Goal: Task Accomplishment & Management: Use online tool/utility

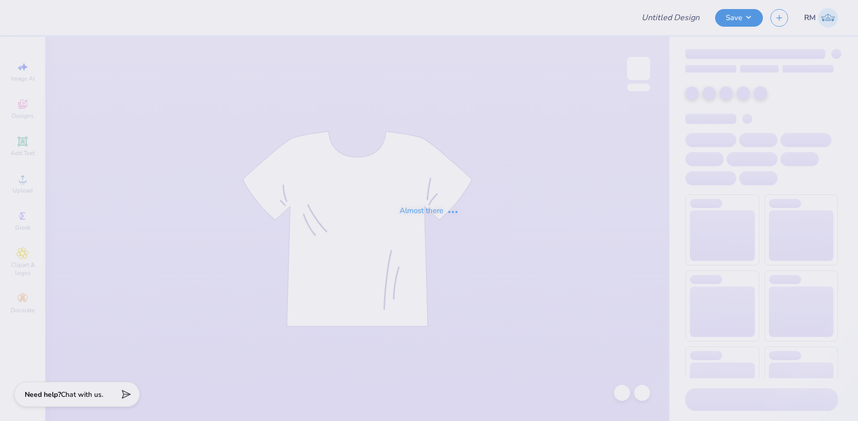
type input "AOII Philo"
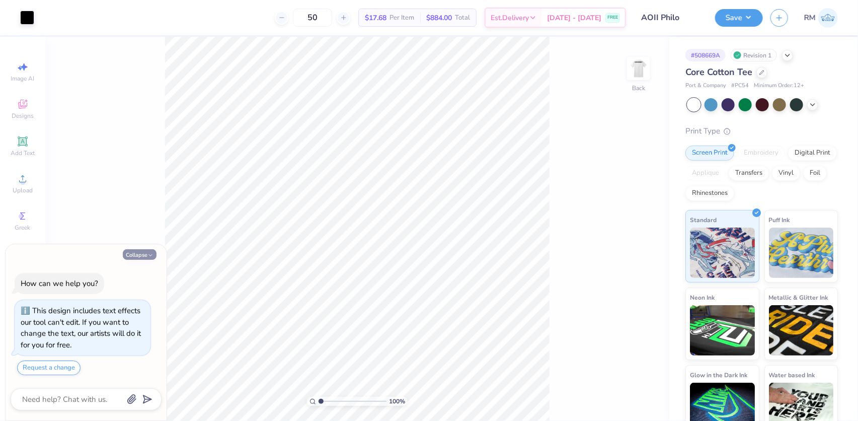
click at [141, 256] on button "Collapse" at bounding box center [140, 254] width 34 height 11
type textarea "x"
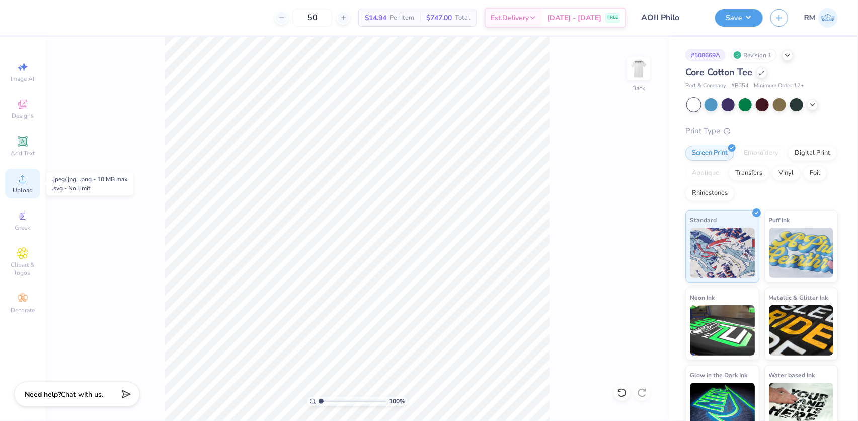
click at [25, 189] on span "Upload" at bounding box center [23, 190] width 20 height 8
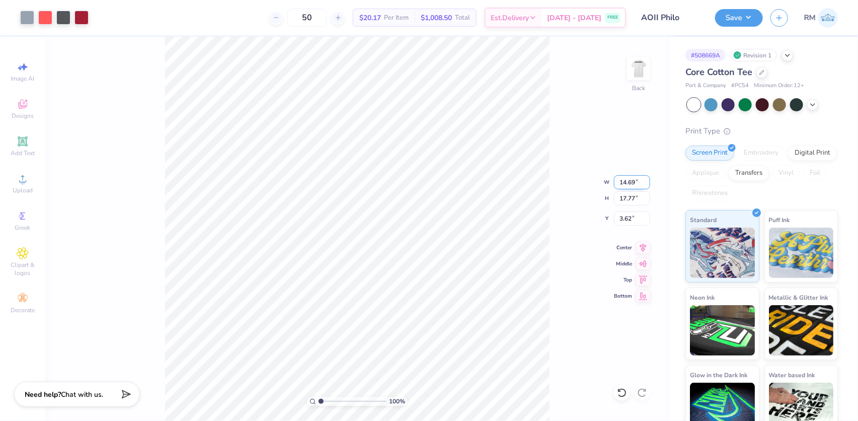
click at [626, 181] on input "14.69" at bounding box center [632, 182] width 36 height 14
click at [624, 181] on input "14.69" at bounding box center [632, 182] width 36 height 14
type input "12.00"
type input "14.51"
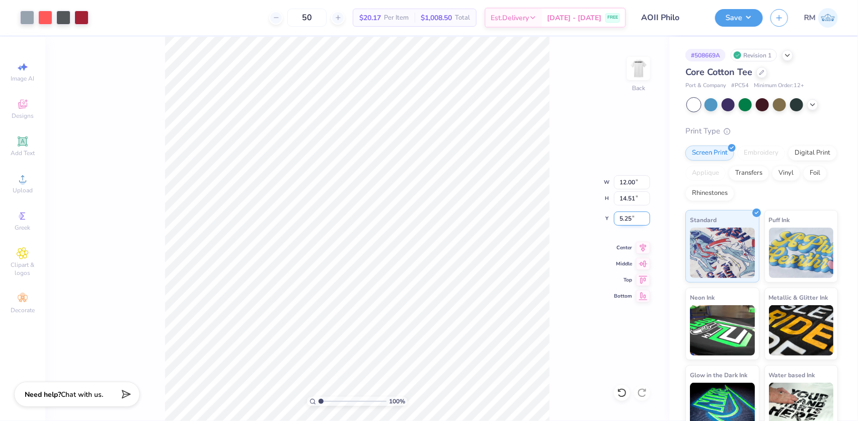
click at [625, 215] on input "5.25" at bounding box center [632, 218] width 36 height 14
type input "3.00"
click at [622, 216] on input "3.00" at bounding box center [632, 218] width 36 height 14
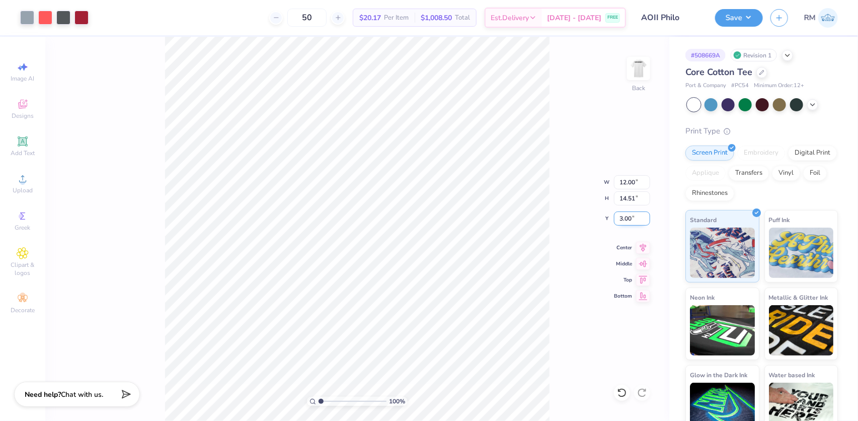
click at [622, 216] on input "3.00" at bounding box center [632, 218] width 36 height 14
type input "2.00"
click at [621, 220] on input "1.96" at bounding box center [632, 218] width 36 height 14
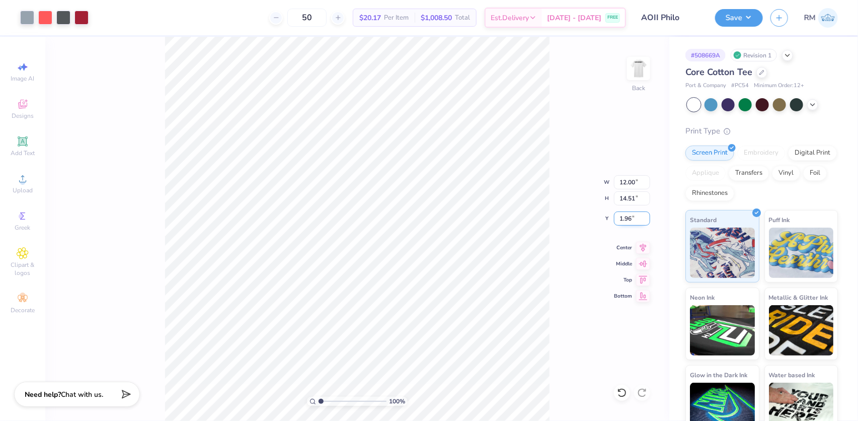
click at [621, 220] on input "1.96" at bounding box center [632, 218] width 36 height 14
type input "3.00"
click at [554, 249] on div "100 % Back W 12.00 12.00 " H 14.51 14.51 " Y 3.00 3.00 " Center Middle Top Bott…" at bounding box center [357, 229] width 624 height 384
click at [631, 66] on img at bounding box center [639, 68] width 40 height 40
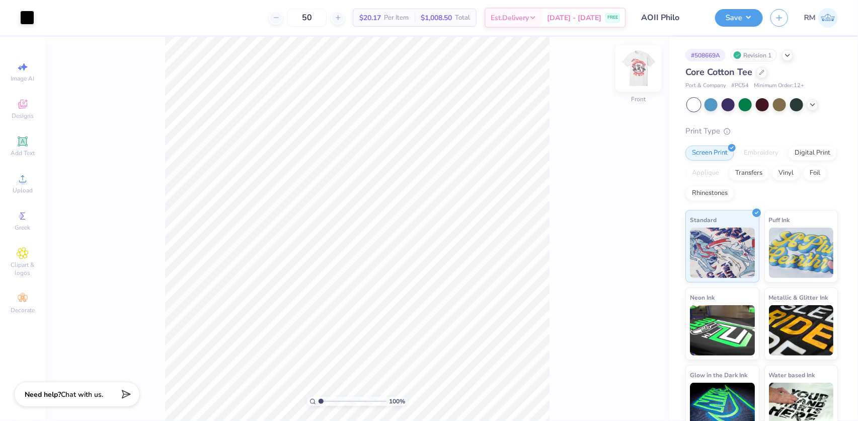
click at [639, 67] on img at bounding box center [639, 68] width 40 height 40
click at [638, 71] on img at bounding box center [639, 68] width 40 height 40
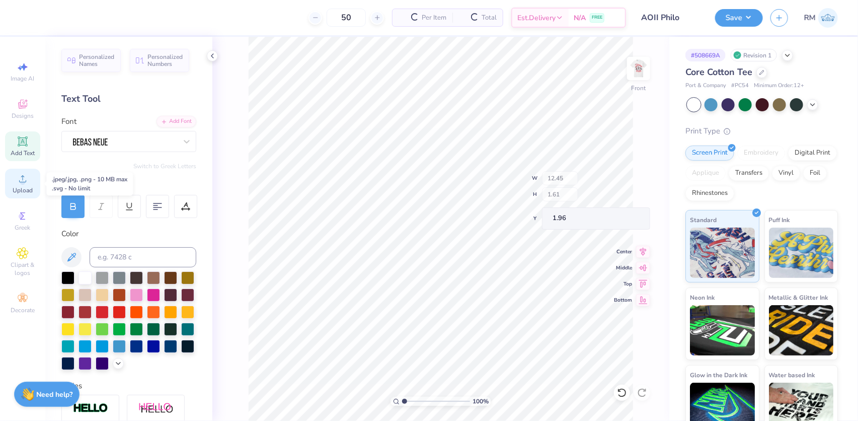
click at [23, 177] on icon at bounding box center [22, 178] width 7 height 7
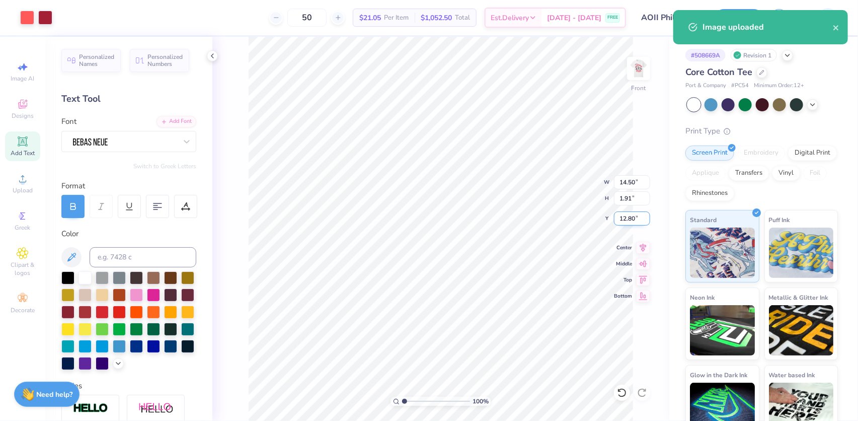
click at [622, 220] on input "12.80" at bounding box center [632, 218] width 36 height 14
type input "3.00"
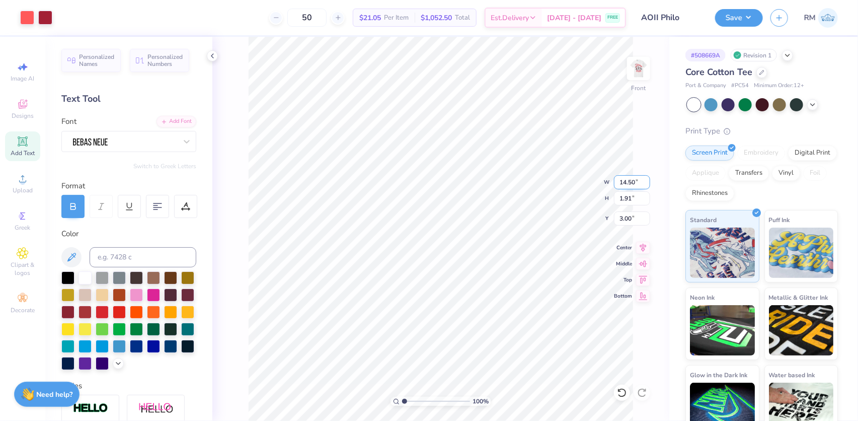
click at [630, 183] on input "14.50" at bounding box center [632, 182] width 36 height 14
type input "11.00"
type input "1.45"
type input "3.23"
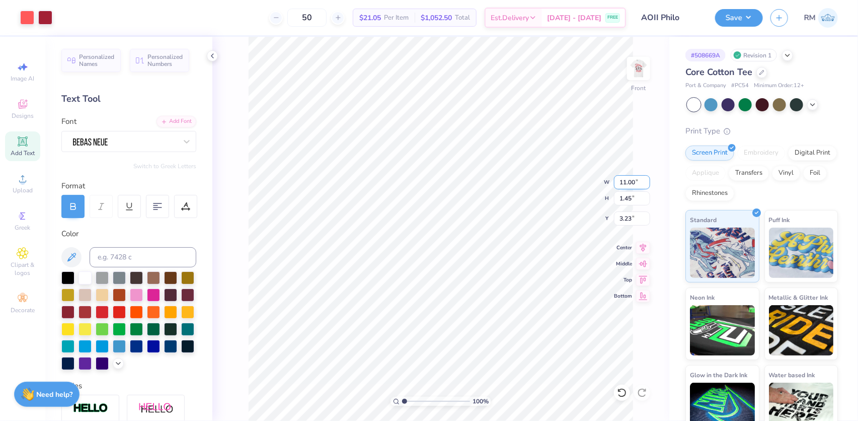
click at [626, 186] on input "11.00" at bounding box center [632, 182] width 36 height 14
type input "12.00"
type input "1.58"
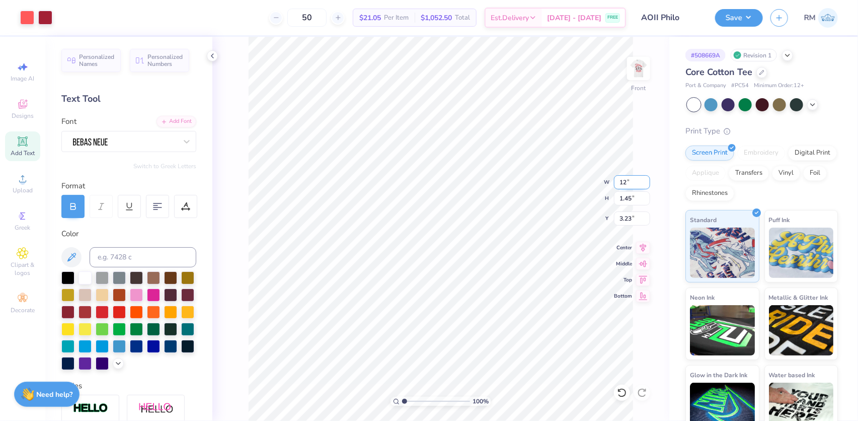
type input "3.16"
click at [648, 60] on img at bounding box center [639, 68] width 40 height 40
click at [746, 20] on button "Save" at bounding box center [739, 17] width 48 height 18
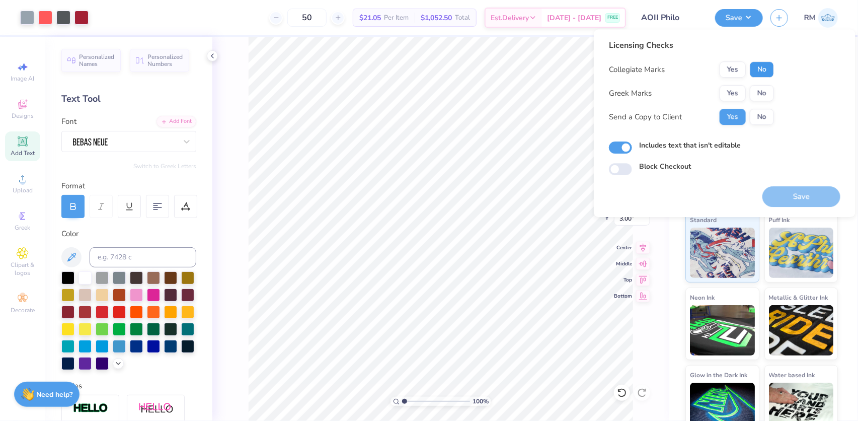
click at [754, 69] on button "No" at bounding box center [762, 69] width 24 height 16
click at [737, 91] on button "Yes" at bounding box center [733, 93] width 26 height 16
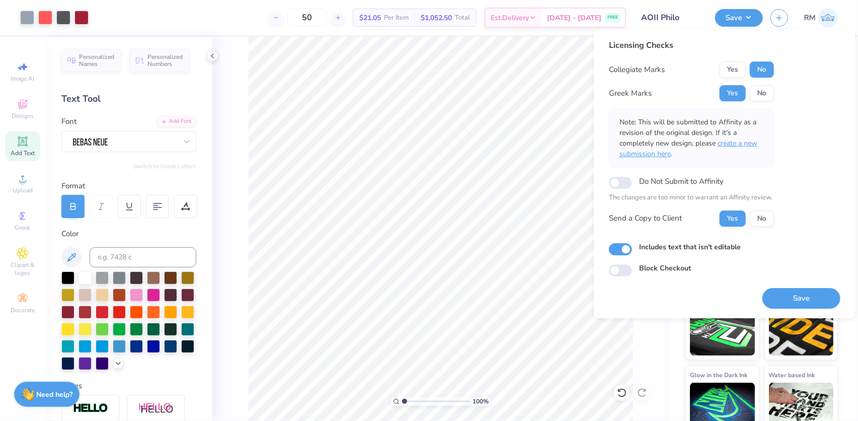
click at [734, 144] on span "create a new submission here" at bounding box center [689, 148] width 138 height 20
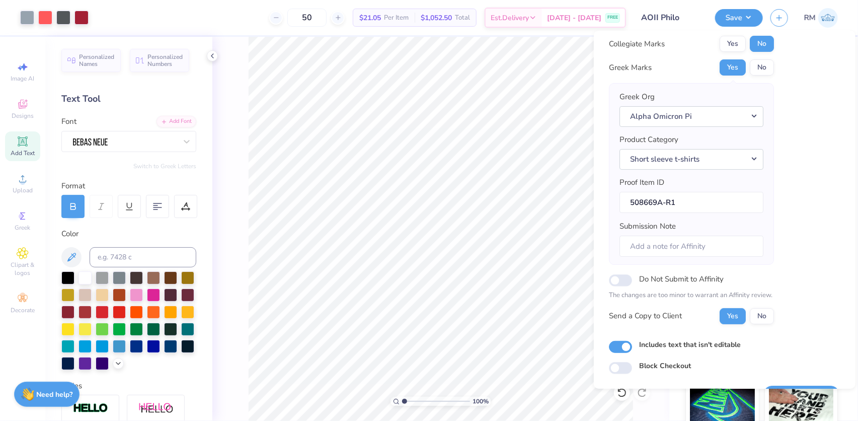
scroll to position [54, 0]
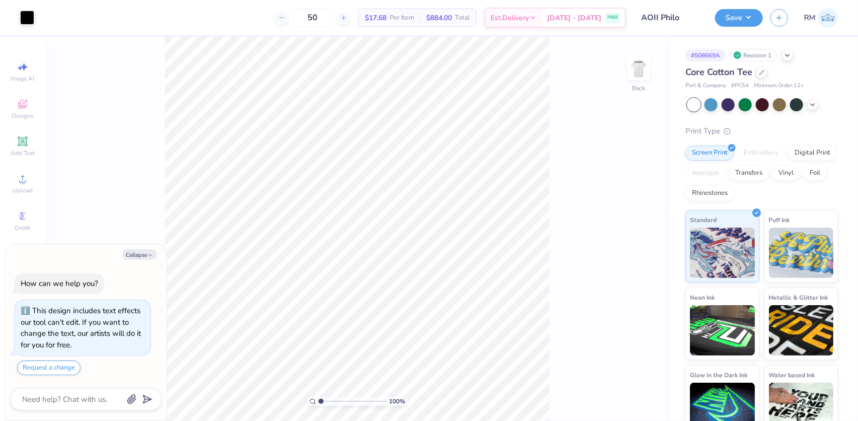
type textarea "x"
drag, startPoint x: 626, startPoint y: 227, endPoint x: 632, endPoint y: 227, distance: 5.5
click at [632, 227] on input "1.66" at bounding box center [632, 227] width 36 height 14
type input "1"
type input "3"
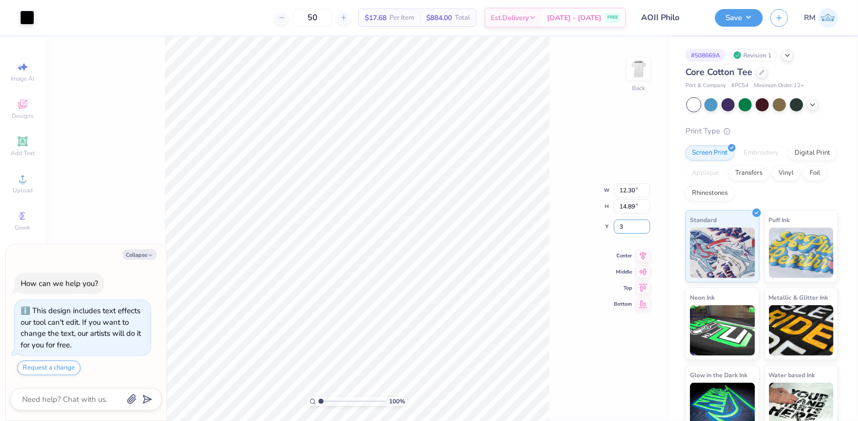
type textarea "x"
type input "3.00"
drag, startPoint x: 630, startPoint y: 184, endPoint x: 637, endPoint y: 183, distance: 7.1
click at [637, 183] on input "12.30" at bounding box center [632, 182] width 36 height 14
type input "12.5"
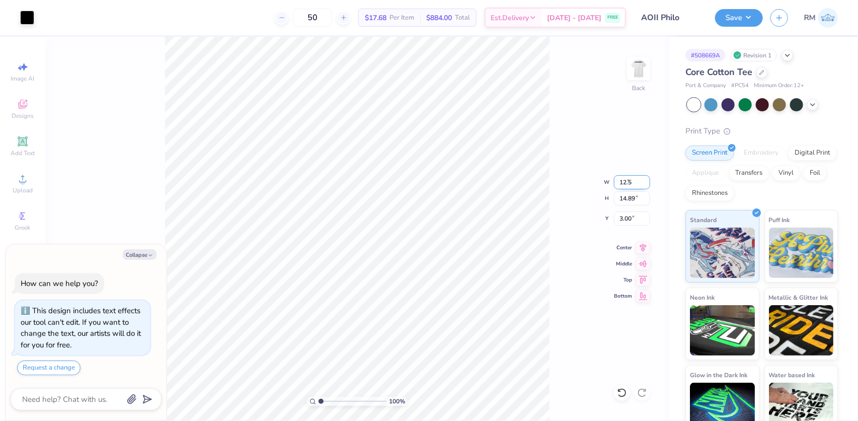
type textarea "x"
type input "12.50"
type input "15.13"
type input "2.88"
click at [627, 185] on input "12.50" at bounding box center [632, 182] width 36 height 14
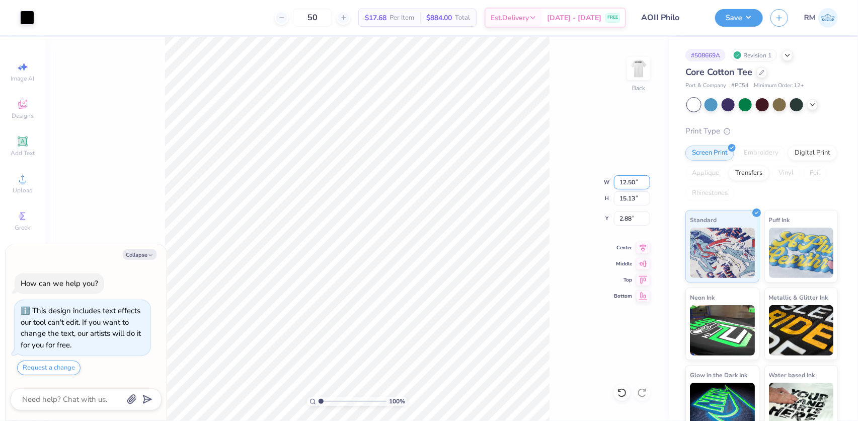
click at [627, 185] on input "12.50" at bounding box center [632, 182] width 36 height 14
type input "12"
type textarea "x"
type input "12.00"
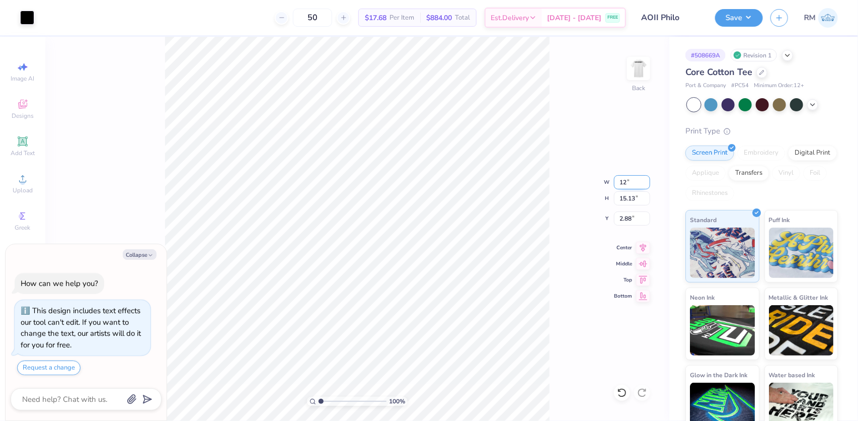
type input "14.53"
type input "3.18"
click at [636, 200] on input "14.53" at bounding box center [632, 198] width 36 height 14
type input "14.5"
type textarea "x"
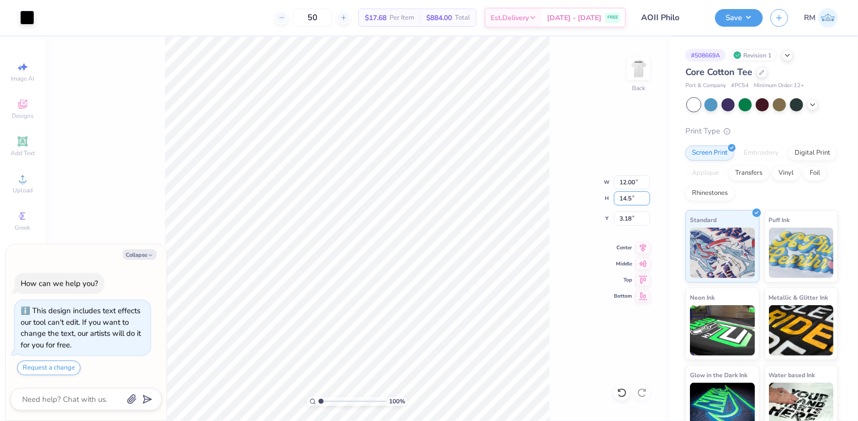
type input "11.98"
type input "14.50"
drag, startPoint x: 626, startPoint y: 217, endPoint x: 646, endPoint y: 217, distance: 20.1
click at [646, 217] on input "3.20" at bounding box center [632, 218] width 36 height 14
type input "3.00"
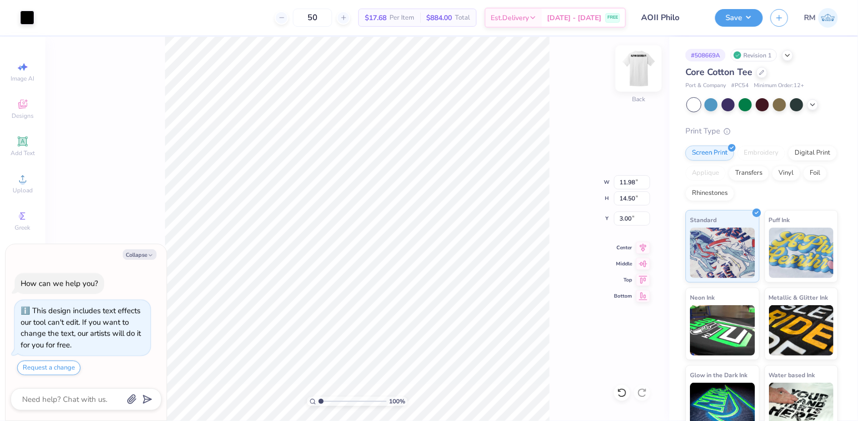
click at [636, 81] on div at bounding box center [639, 68] width 46 height 46
type textarea "x"
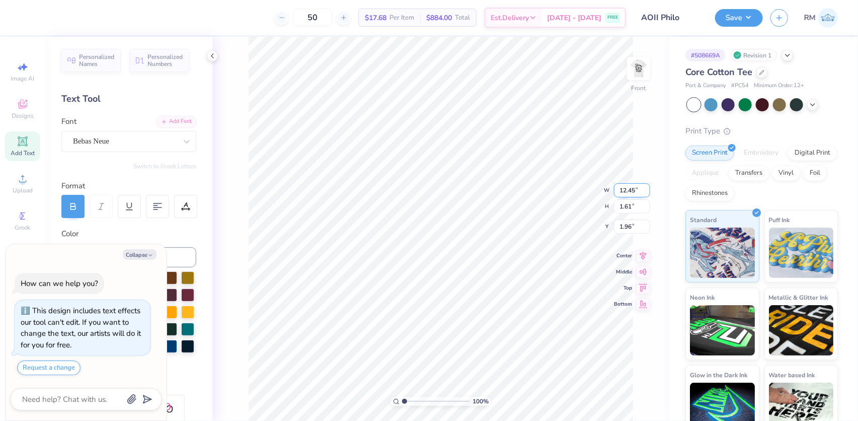
click at [626, 194] on input "12.45" at bounding box center [632, 190] width 36 height 14
type input "12"
type textarea "x"
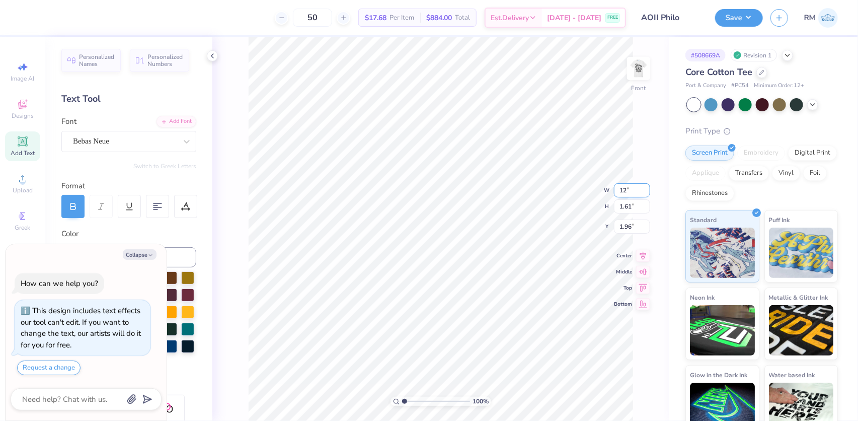
type input "12.00"
type input "1.55"
click at [623, 218] on input "1.99" at bounding box center [632, 218] width 36 height 14
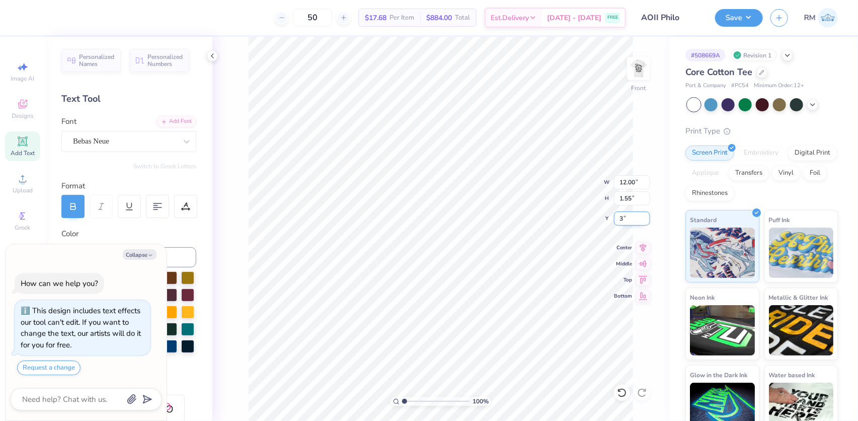
type input "3"
type textarea "x"
type input "3.00"
click at [738, 19] on button "Save" at bounding box center [739, 17] width 48 height 18
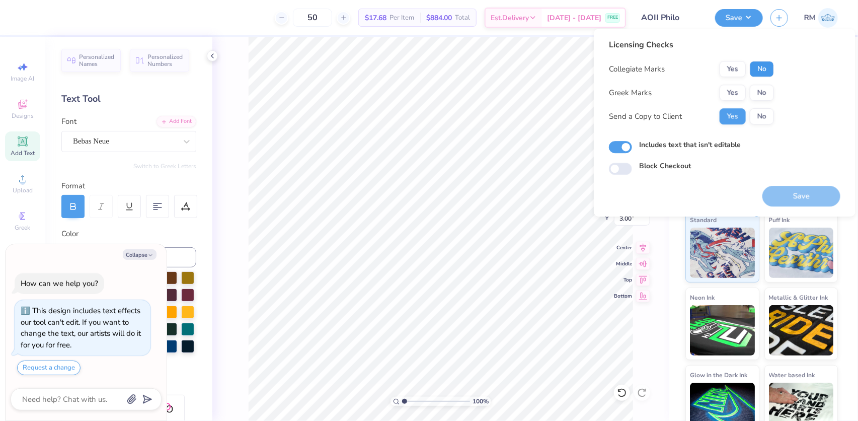
click at [754, 67] on button "No" at bounding box center [762, 69] width 24 height 16
click at [733, 89] on button "Yes" at bounding box center [733, 93] width 26 height 16
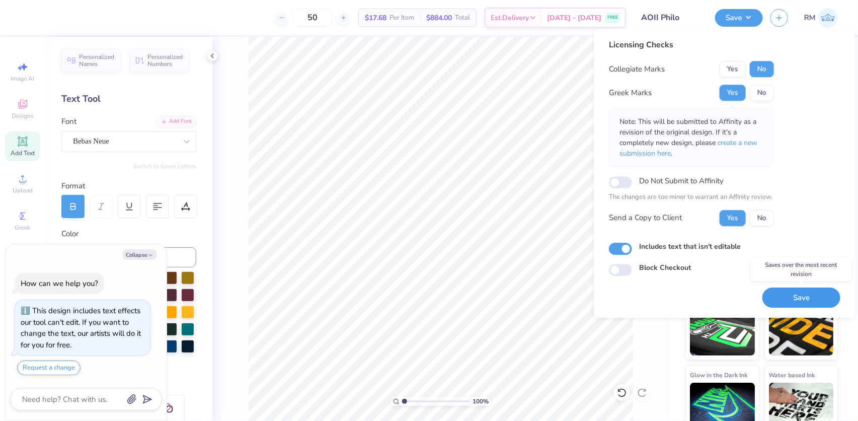
click at [802, 294] on button "Save" at bounding box center [802, 297] width 78 height 21
type textarea "x"
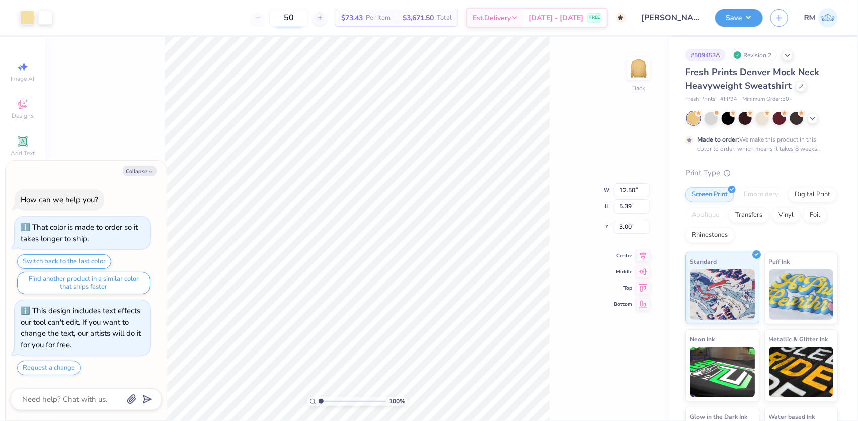
type textarea "x"
drag, startPoint x: 327, startPoint y: 401, endPoint x: 335, endPoint y: 397, distance: 8.3
type input "2.42"
click at [331, 404] on input "range" at bounding box center [353, 401] width 68 height 9
type textarea "x"
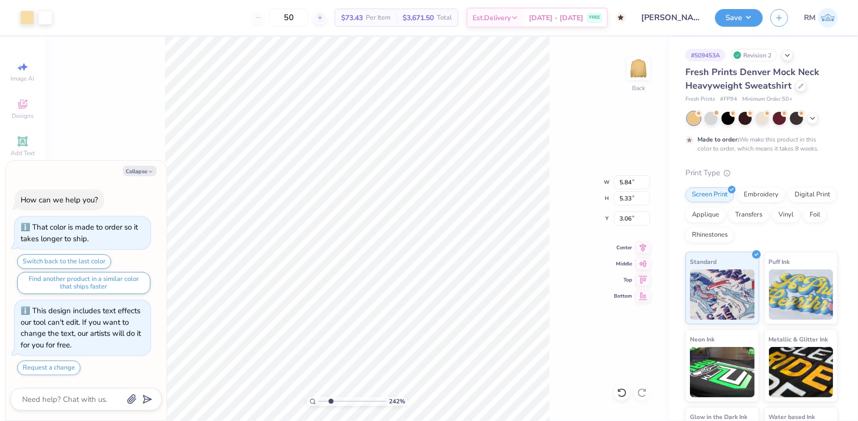
type input "3.13"
type textarea "x"
type input "4.31"
drag, startPoint x: 327, startPoint y: 398, endPoint x: 320, endPoint y: 398, distance: 7.0
type input "1"
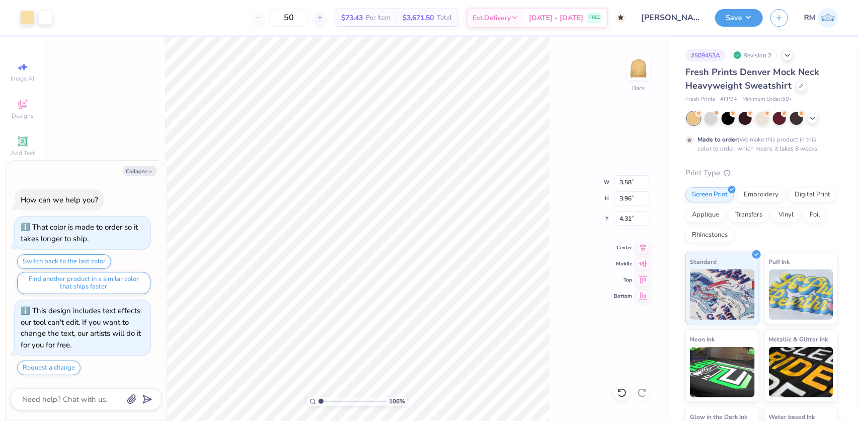
click at [321, 399] on input "range" at bounding box center [353, 401] width 68 height 9
type textarea "x"
type input "2.26730332846674"
type textarea "x"
type input "2.26730332846674"
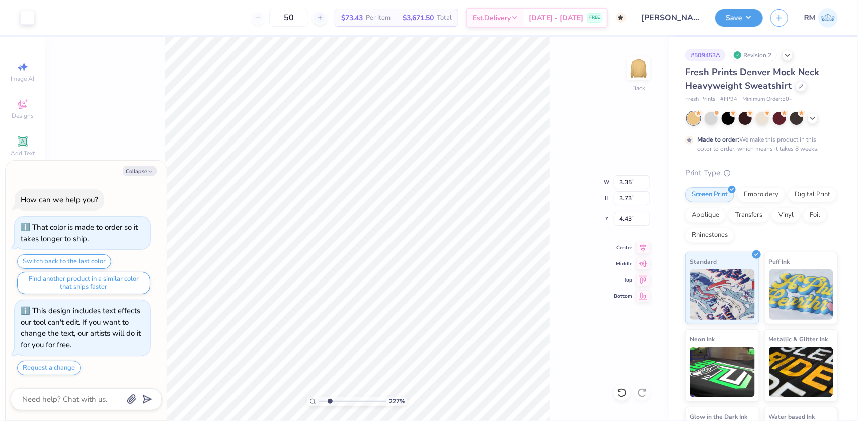
type textarea "x"
type input "2.26730332846674"
type textarea "x"
type input "2.26730332846674"
type textarea "x"
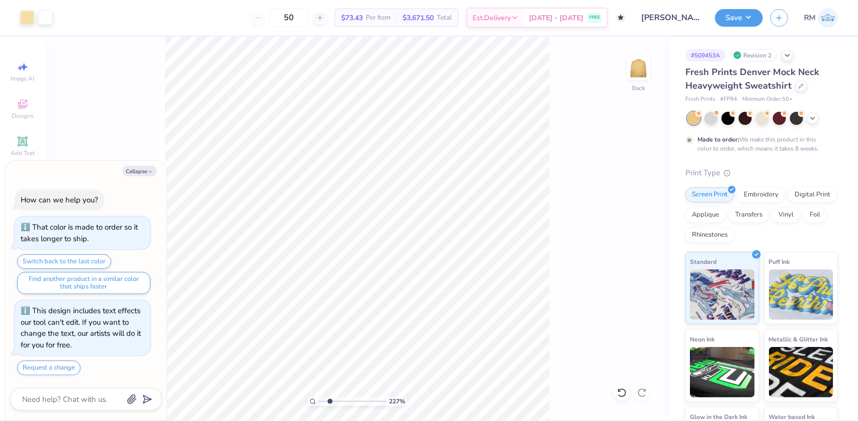
click at [558, 106] on div "227 % Back" at bounding box center [357, 229] width 624 height 384
type input "2.26730332846674"
type textarea "x"
type input "2.26730332846674"
type textarea "x"
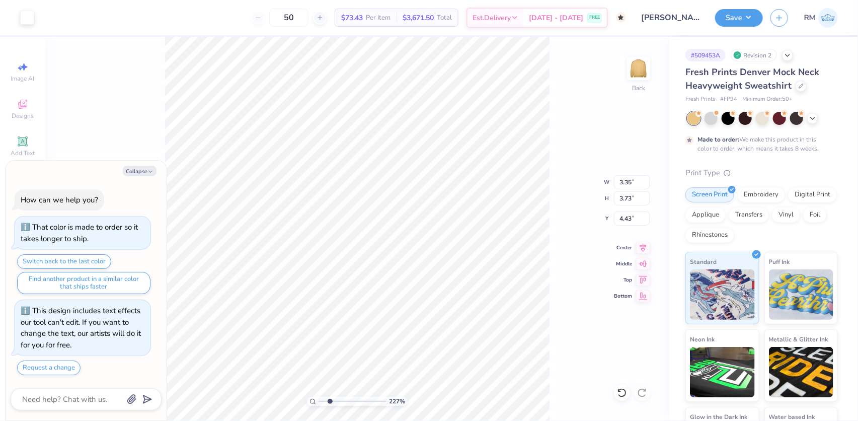
type input "2.26730332846674"
type textarea "x"
type input "2.26730332846674"
type textarea "x"
drag, startPoint x: 331, startPoint y: 401, endPoint x: 316, endPoint y: 401, distance: 15.1
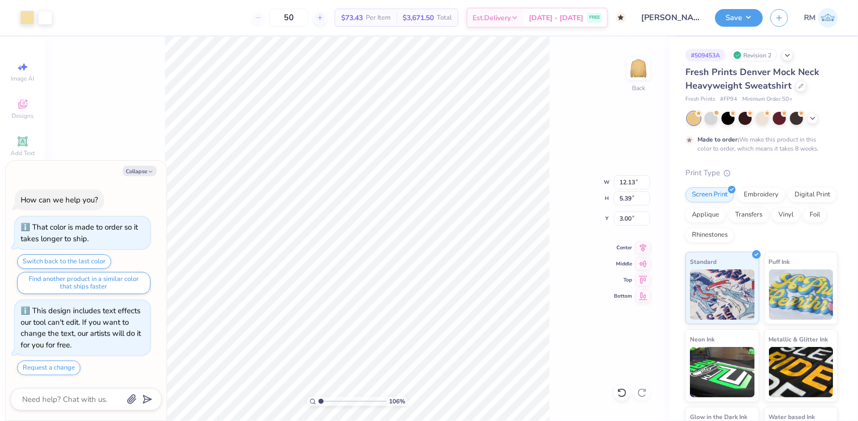
type input "1"
click at [319, 401] on input "range" at bounding box center [353, 401] width 68 height 9
click at [422, 311] on li "Group" at bounding box center [440, 311] width 79 height 20
type textarea "x"
click at [626, 185] on input "12.13" at bounding box center [632, 182] width 36 height 14
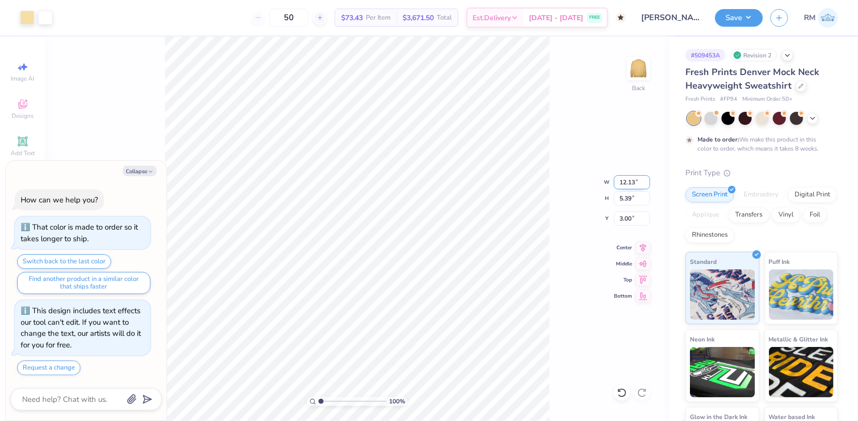
click at [626, 185] on input "12.13" at bounding box center [632, 182] width 36 height 14
type input "12"
type textarea "x"
type input "12.00"
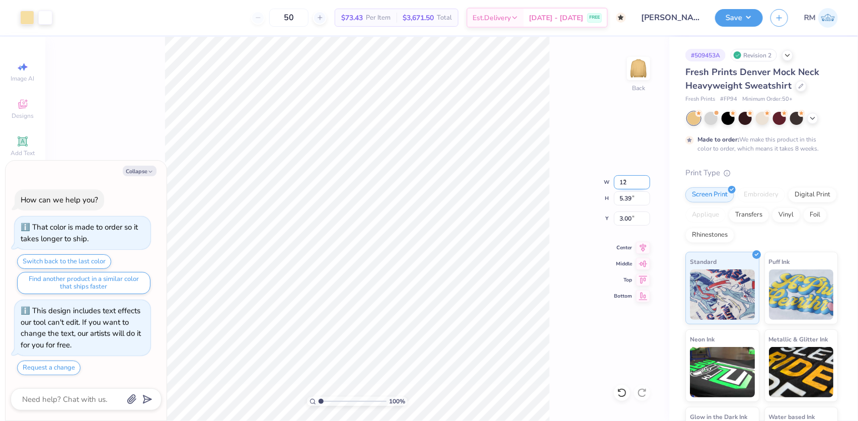
type input "5.33"
type input "3.03"
drag, startPoint x: 629, startPoint y: 180, endPoint x: 647, endPoint y: 181, distance: 17.6
click at [647, 181] on input "12.00" at bounding box center [632, 182] width 36 height 14
type input "12.5"
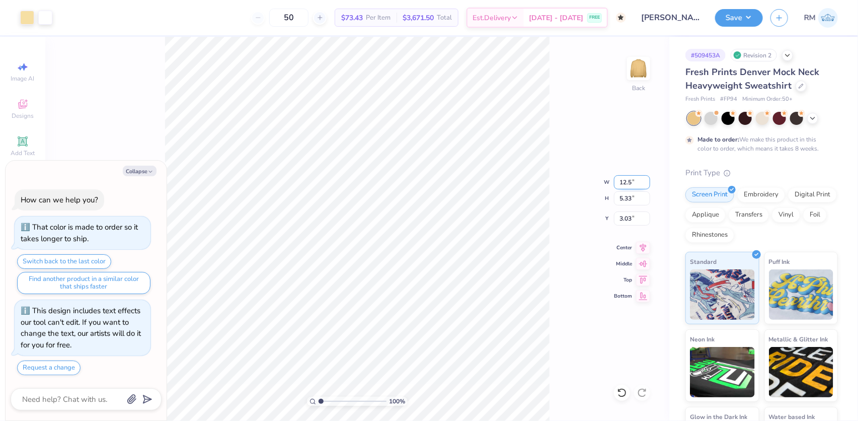
type textarea "x"
type input "12.50"
type input "5.55"
click at [627, 219] on input "2.92" at bounding box center [632, 218] width 36 height 14
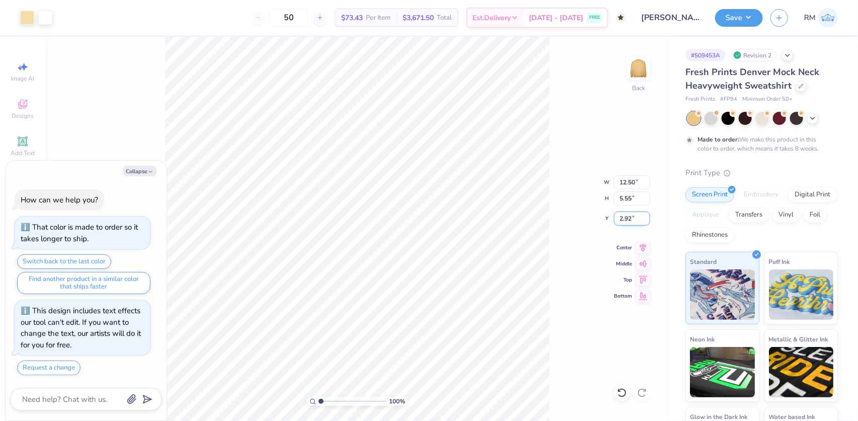
click at [627, 219] on input "2.92" at bounding box center [632, 218] width 36 height 14
type input "3"
type textarea "x"
type input "3.00"
click at [736, 17] on button "Save" at bounding box center [739, 17] width 48 height 18
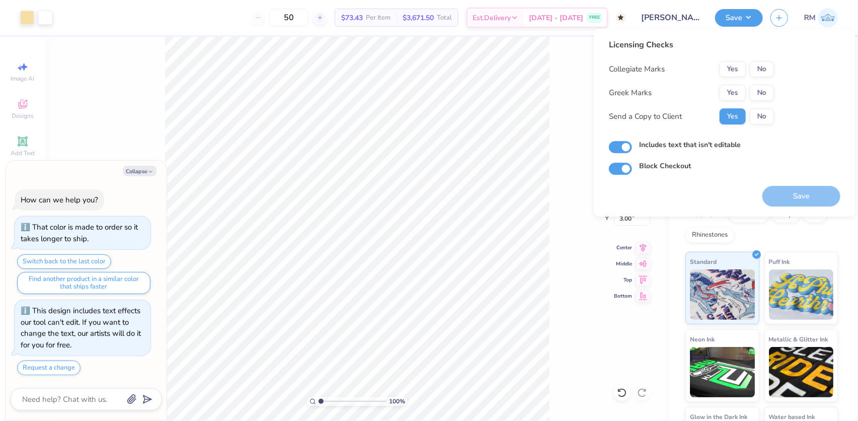
click at [750, 68] on div "Yes No" at bounding box center [747, 69] width 54 height 16
click at [759, 67] on button "No" at bounding box center [762, 69] width 24 height 16
click at [734, 91] on button "Yes" at bounding box center [733, 93] width 26 height 16
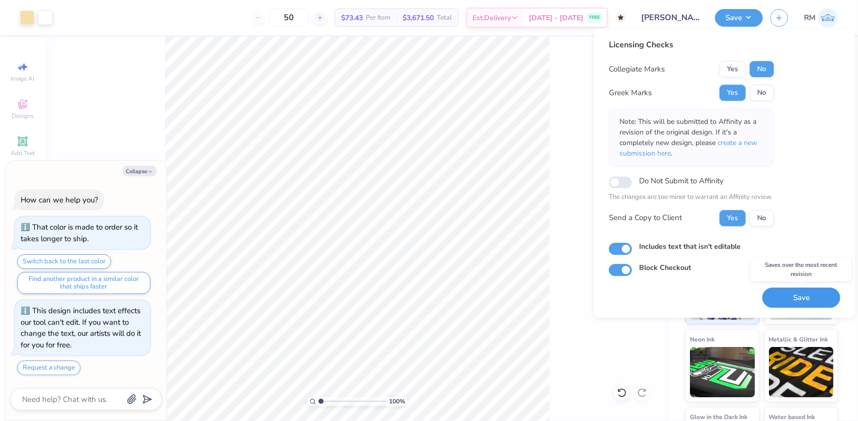
click at [800, 296] on button "Save" at bounding box center [802, 297] width 78 height 21
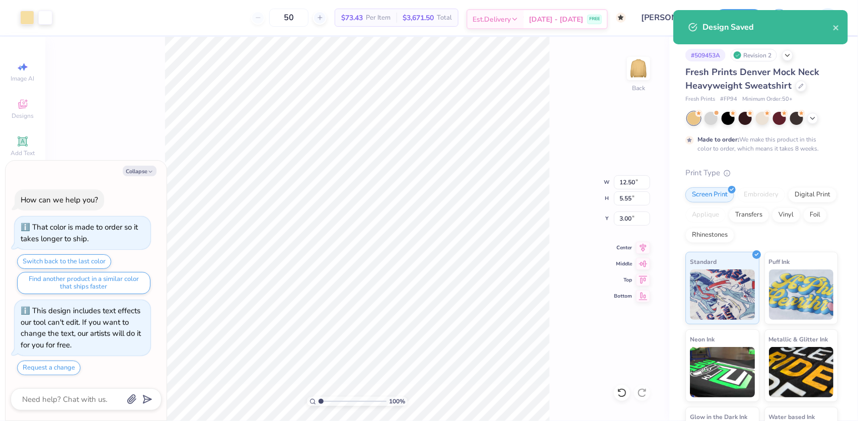
type textarea "x"
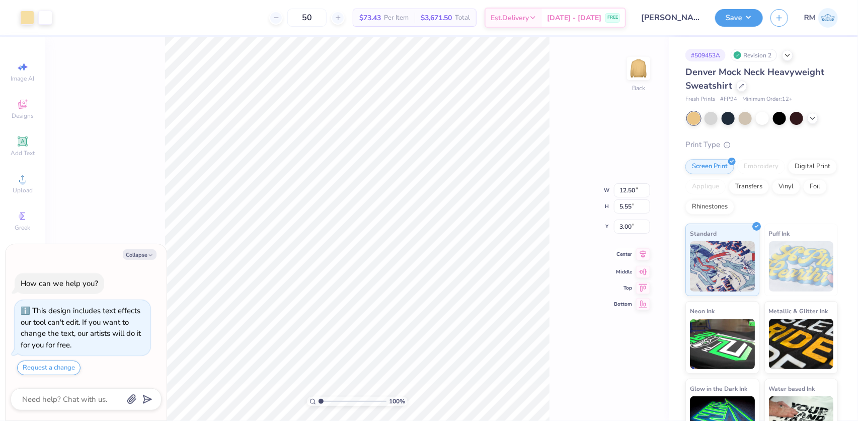
click at [641, 257] on icon at bounding box center [643, 254] width 14 height 12
click at [743, 15] on button "Save" at bounding box center [739, 17] width 48 height 18
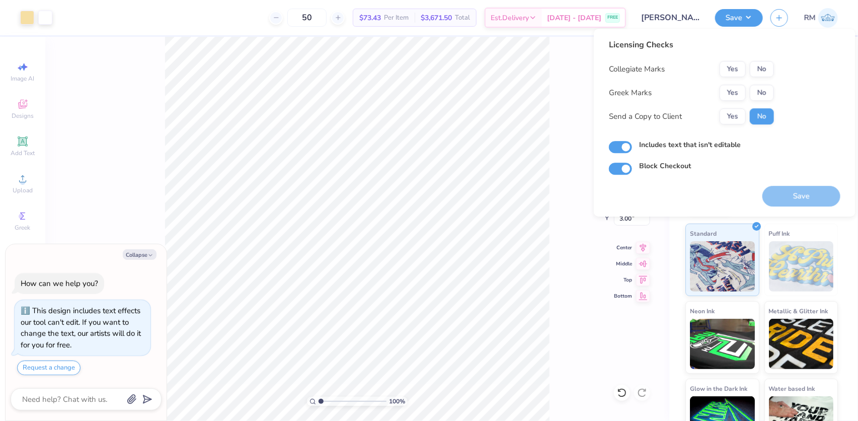
click at [734, 82] on div "Collegiate Marks Yes No Greek Marks Yes No Send a Copy to Client Yes No" at bounding box center [691, 92] width 165 height 63
click at [731, 93] on button "Yes" at bounding box center [733, 93] width 26 height 16
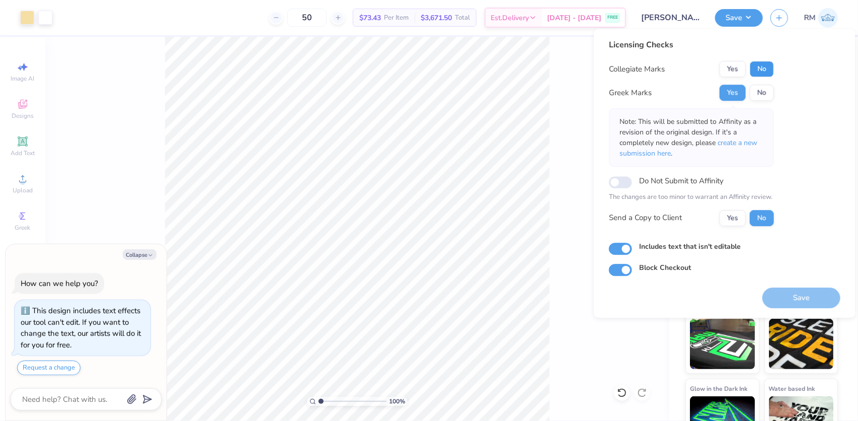
click at [751, 67] on button "No" at bounding box center [762, 69] width 24 height 16
click at [794, 293] on button "Save" at bounding box center [802, 297] width 78 height 21
type textarea "x"
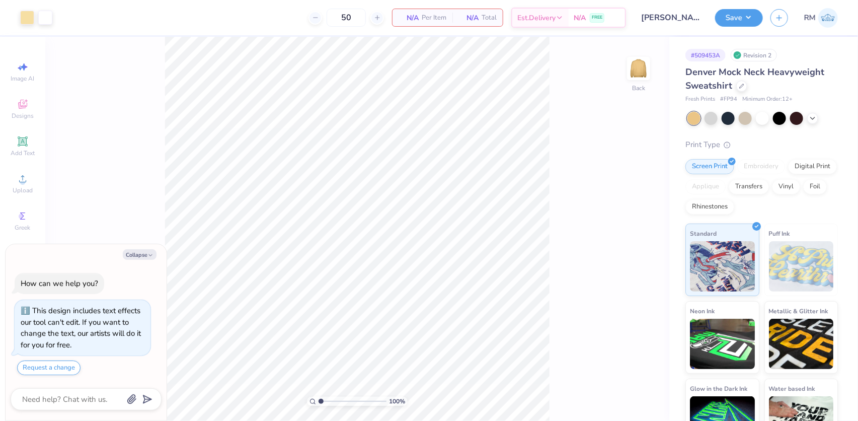
type textarea "x"
